Goal: Information Seeking & Learning: Learn about a topic

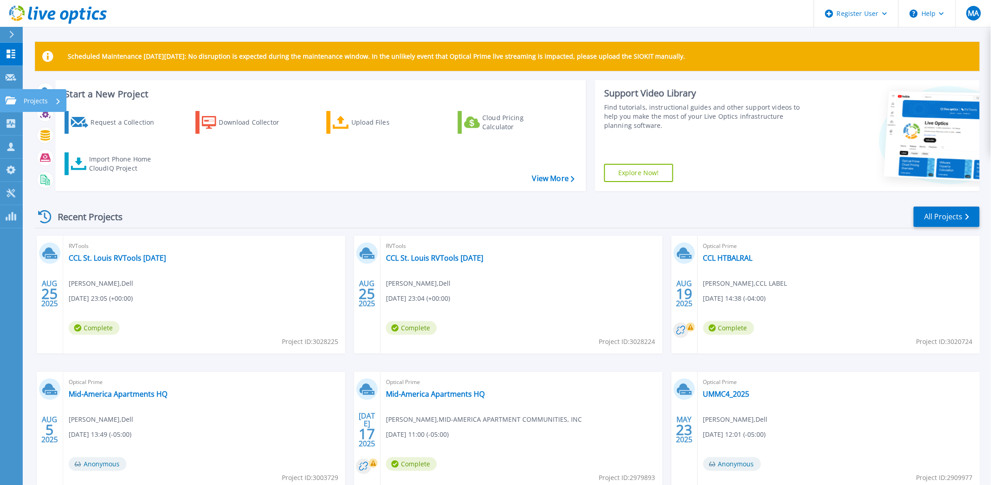
click at [37, 100] on p "Projects" at bounding box center [36, 101] width 24 height 24
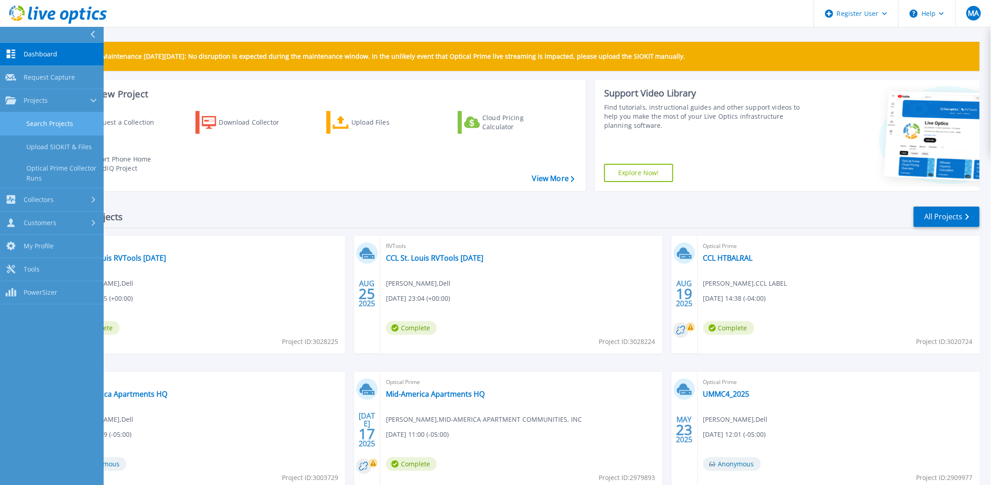
click at [49, 122] on link "Search Projects" at bounding box center [52, 123] width 104 height 23
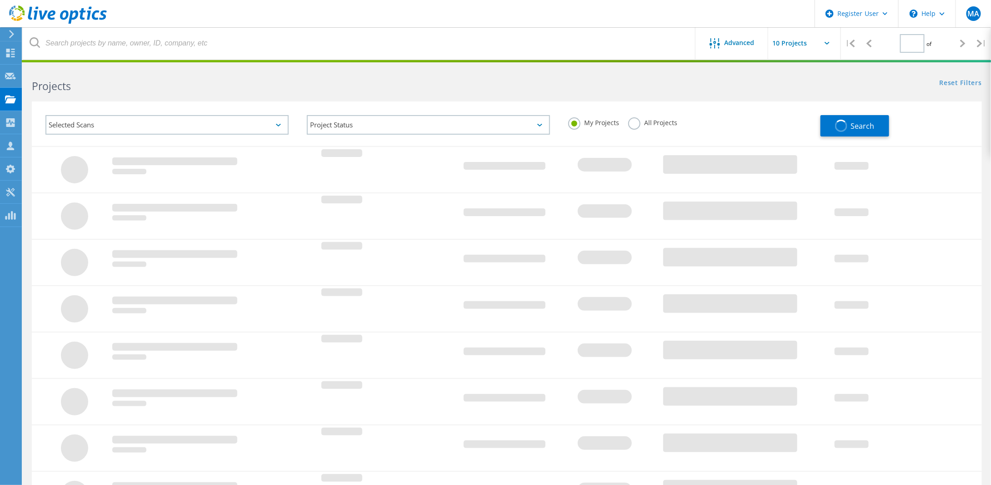
type input "1"
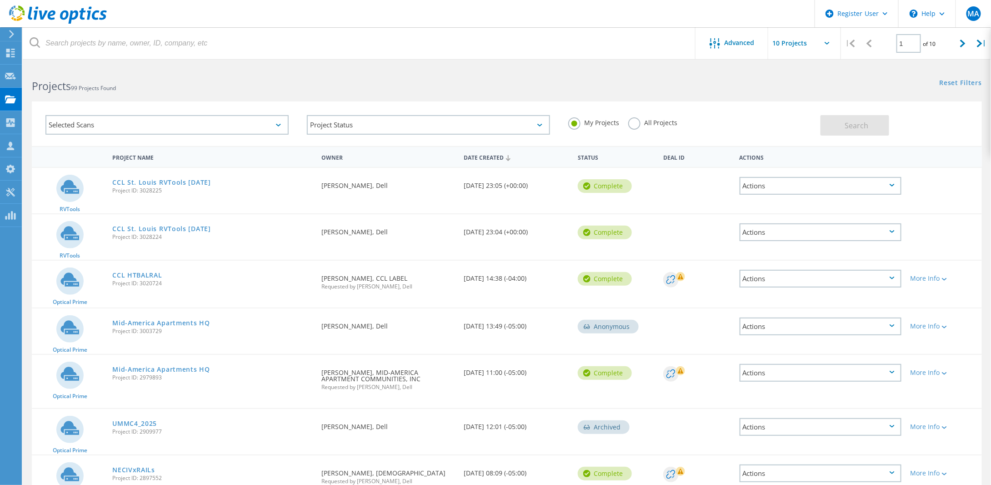
click at [59, 122] on div "Selected Scans" at bounding box center [166, 125] width 243 height 20
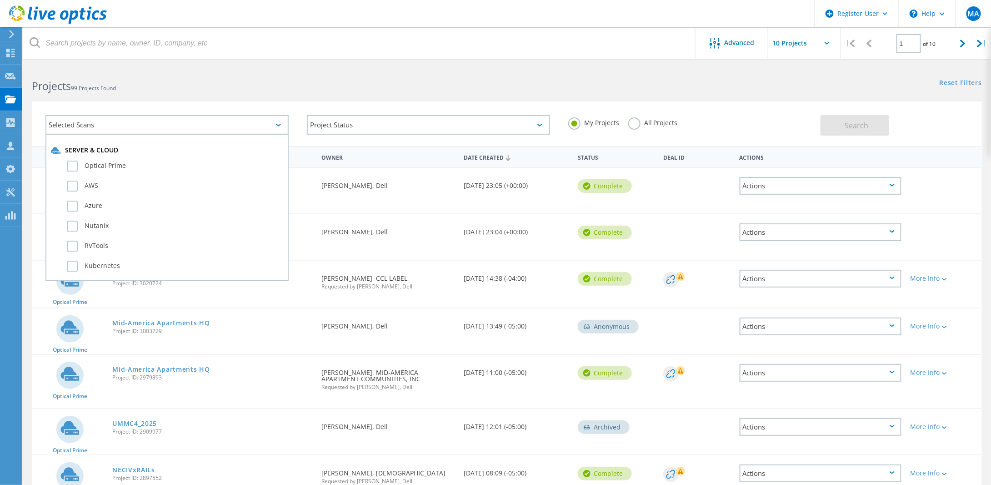
click at [359, 92] on h2 "Projects 99 Projects Found" at bounding box center [265, 86] width 466 height 15
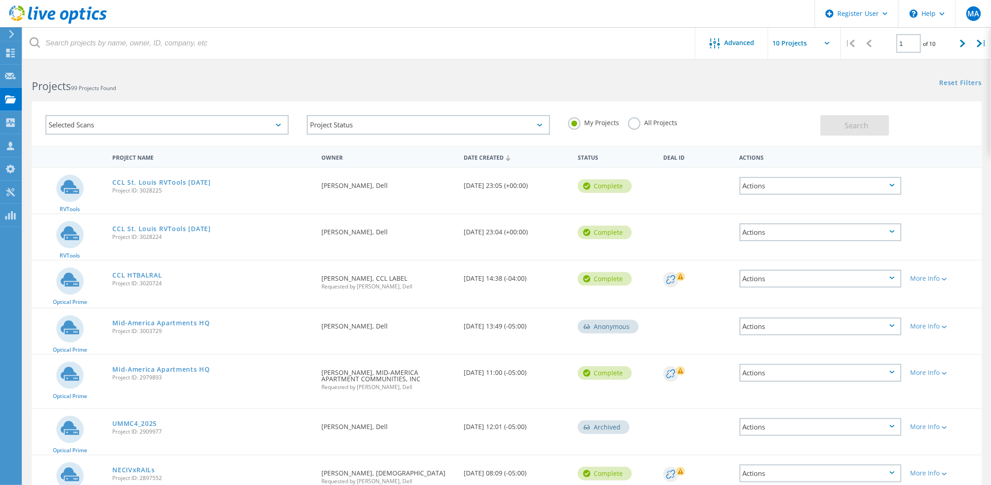
click at [634, 124] on label "All Projects" at bounding box center [653, 121] width 50 height 9
click at [0, 0] on input "All Projects" at bounding box center [0, 0] width 0 height 0
click at [726, 42] on span "Advanced" at bounding box center [740, 43] width 30 height 6
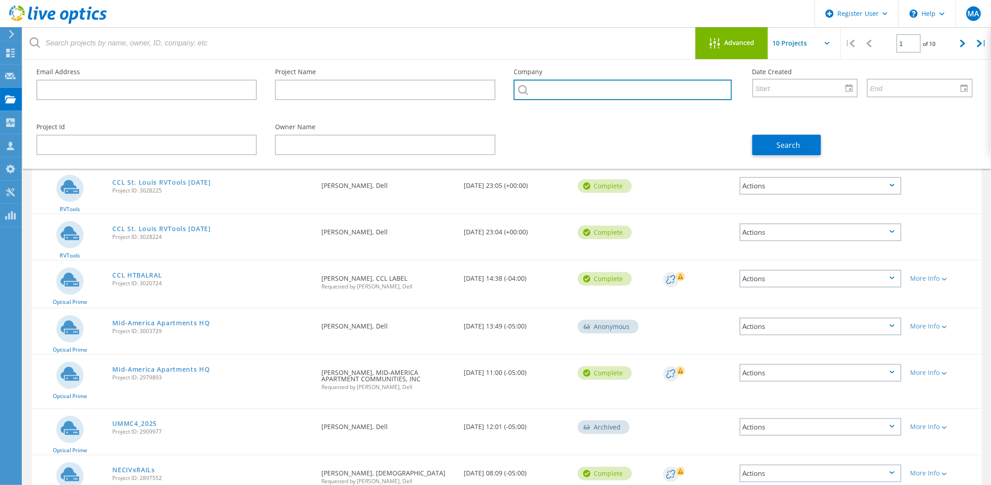
click at [551, 90] on input "text" at bounding box center [623, 90] width 218 height 20
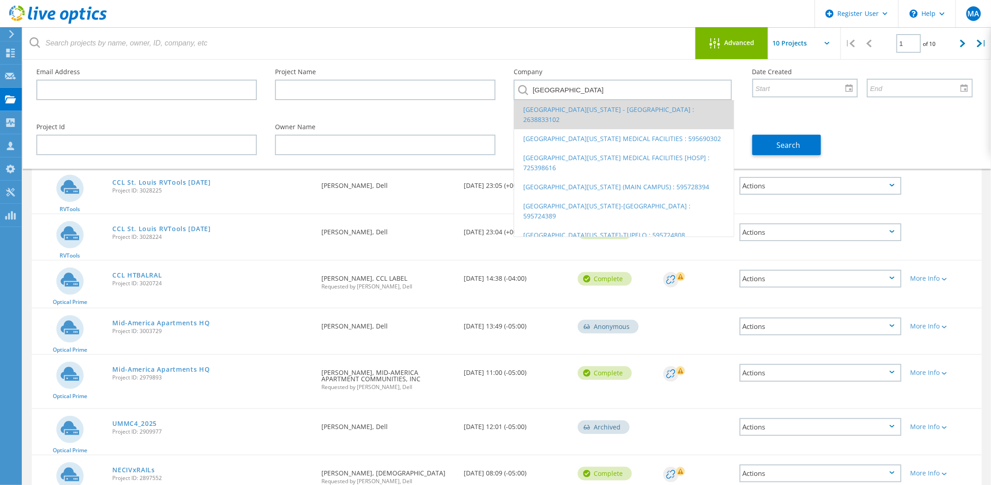
click at [596, 113] on li "University of Mississippi Medical Center - MSG : 2638833102" at bounding box center [624, 114] width 220 height 29
type input "University of Mississippi Medical Center - MSG : 2638833102"
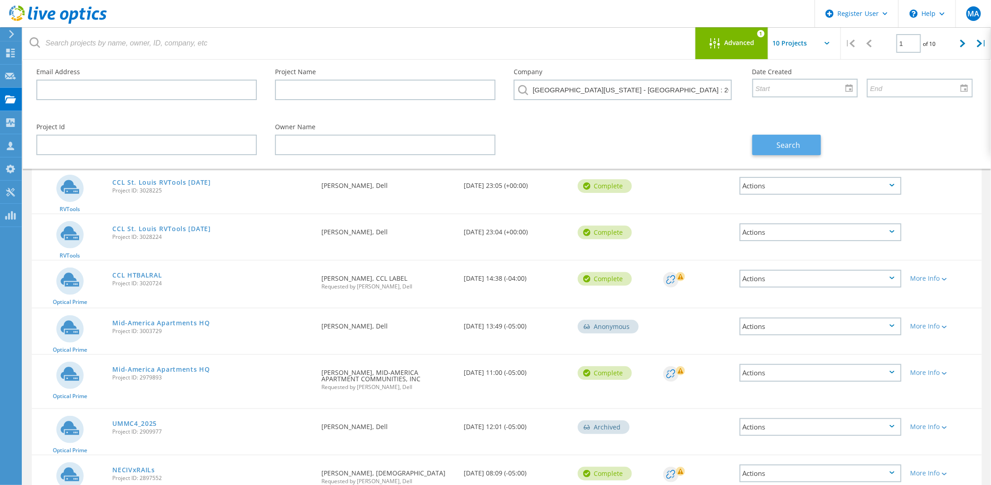
click at [777, 143] on button "Search" at bounding box center [787, 145] width 69 height 20
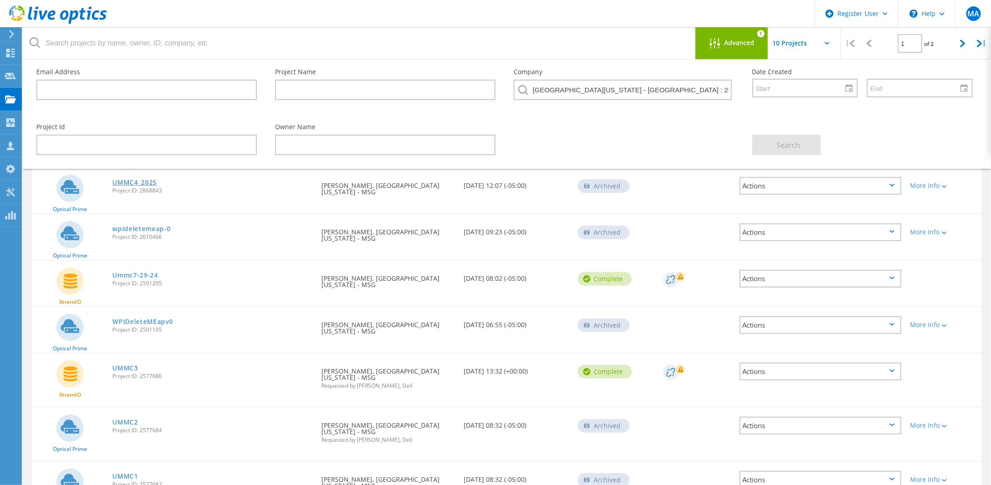
click at [142, 180] on link "UMMC4_2025" at bounding box center [134, 182] width 45 height 6
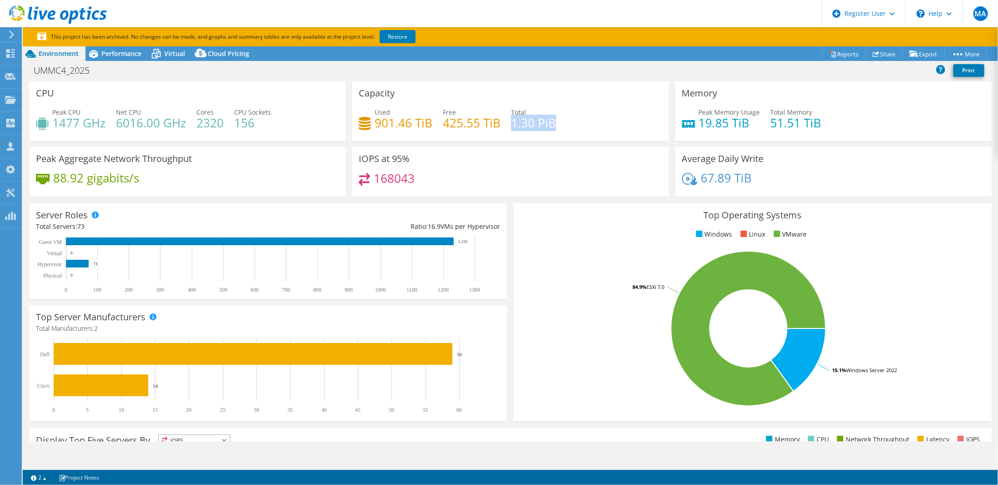
drag, startPoint x: 510, startPoint y: 123, endPoint x: 559, endPoint y: 123, distance: 48.7
click at [559, 123] on div "Used 901.46 TiB Free 425.55 TiB Total 1.30 PiB" at bounding box center [510, 122] width 303 height 30
click at [131, 54] on span "Performance" at bounding box center [121, 53] width 40 height 9
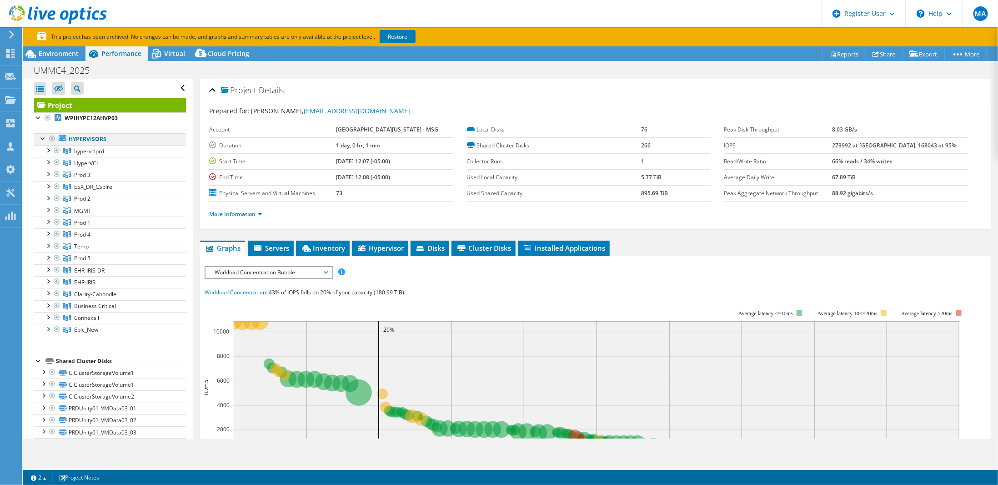
click at [54, 136] on div at bounding box center [52, 138] width 9 height 11
click at [42, 136] on div at bounding box center [43, 137] width 9 height 9
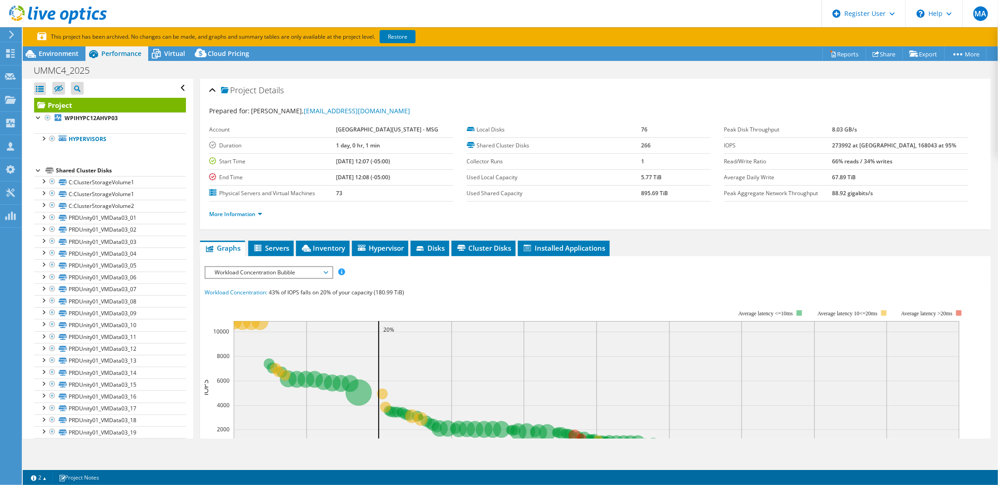
click at [39, 168] on div at bounding box center [38, 169] width 9 height 9
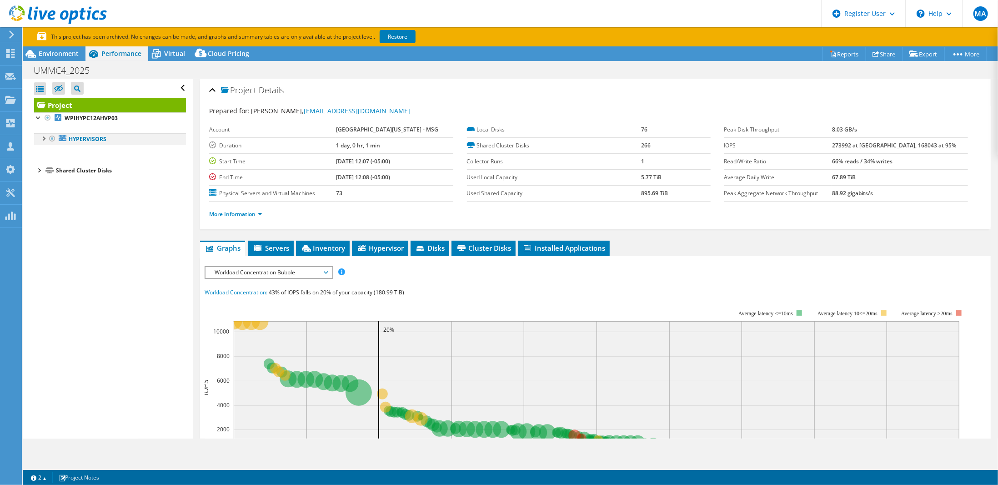
click at [44, 137] on div at bounding box center [43, 137] width 9 height 9
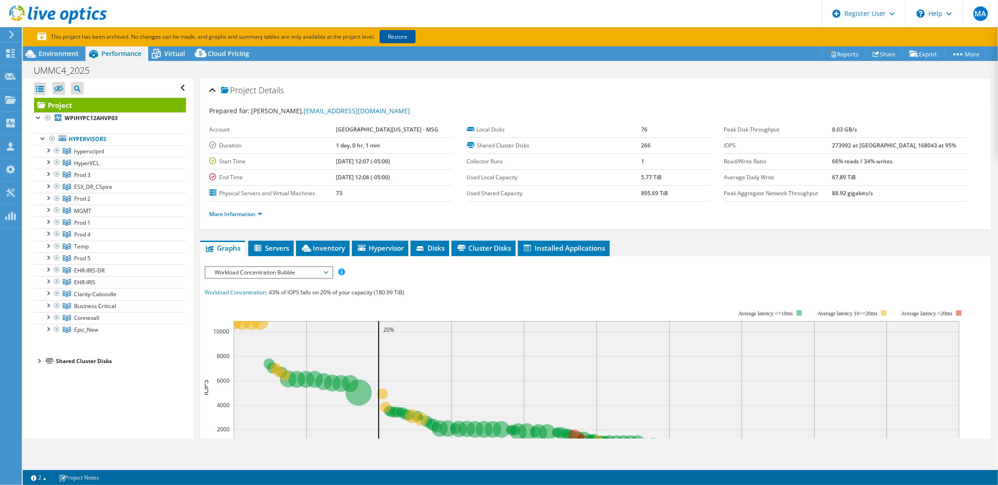
click at [395, 36] on link "Restore" at bounding box center [398, 36] width 36 height 13
click at [50, 302] on div at bounding box center [47, 304] width 9 height 9
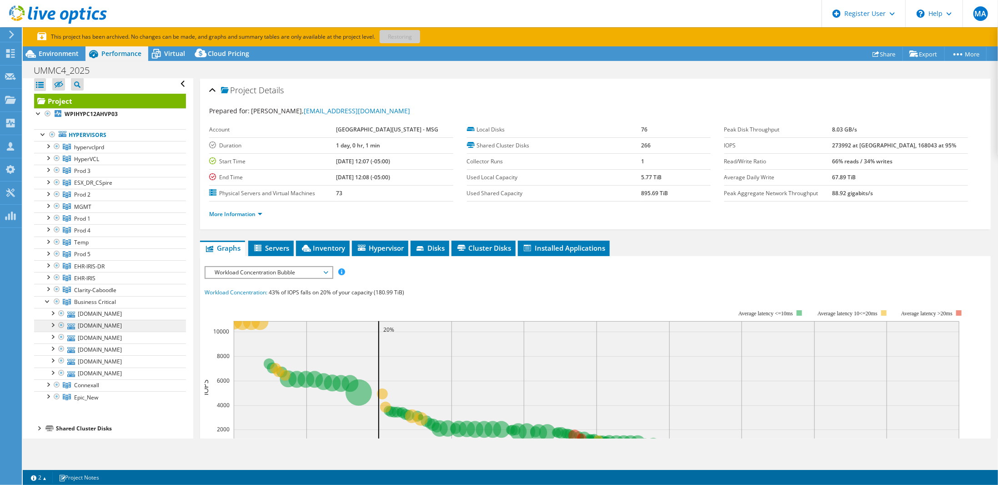
scroll to position [6, 0]
click at [47, 284] on div at bounding box center [47, 286] width 9 height 9
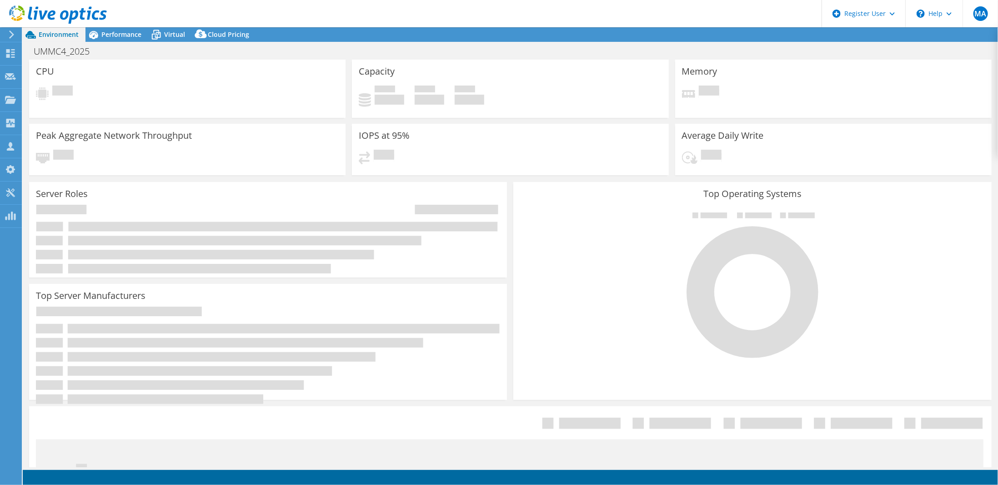
select select "USD"
